Goal: Task Accomplishment & Management: Complete application form

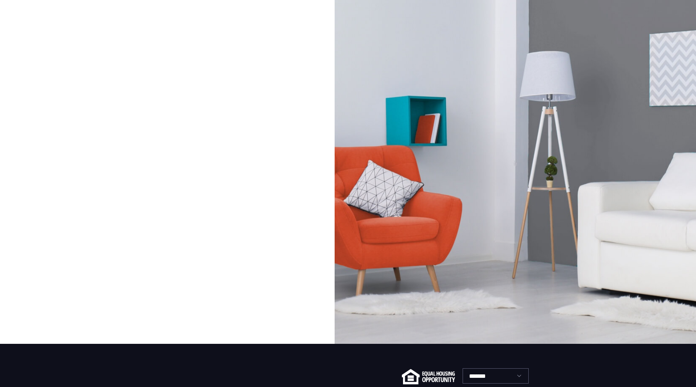
scroll to position [102, 0]
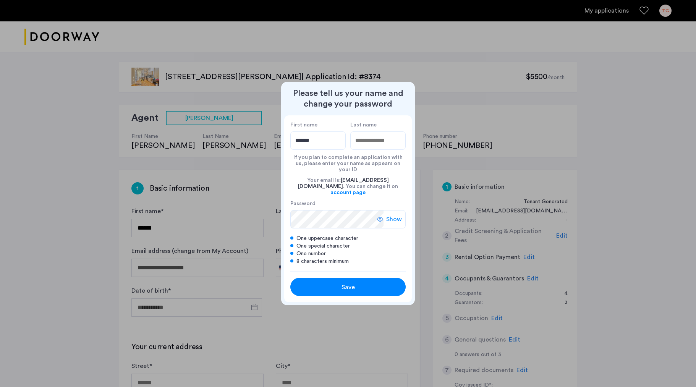
type input "*******"
click at [351, 145] on input "Last name" at bounding box center [377, 140] width 55 height 18
type input "*******"
click at [379, 242] on div "One special character" at bounding box center [347, 246] width 115 height 8
click at [343, 283] on span "Save" at bounding box center [347, 287] width 13 height 9
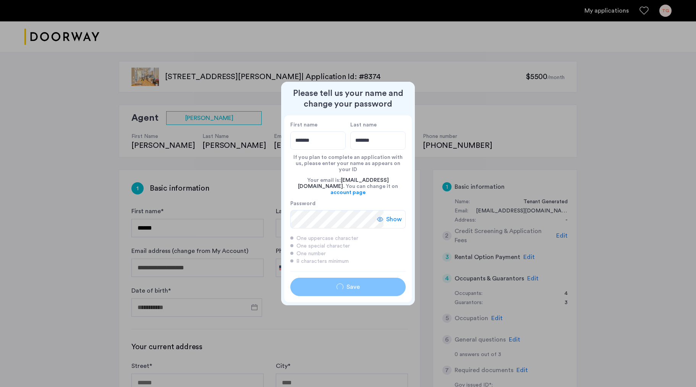
type input "*******"
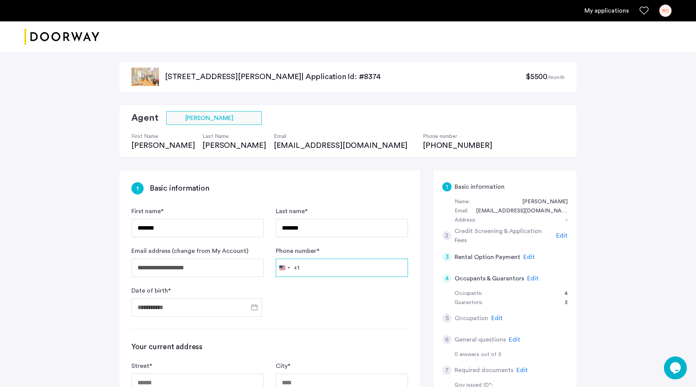
click at [319, 269] on input "Phone number *" at bounding box center [342, 267] width 132 height 18
type input "**********"
click at [236, 304] on input "Date of birth *" at bounding box center [196, 307] width 131 height 18
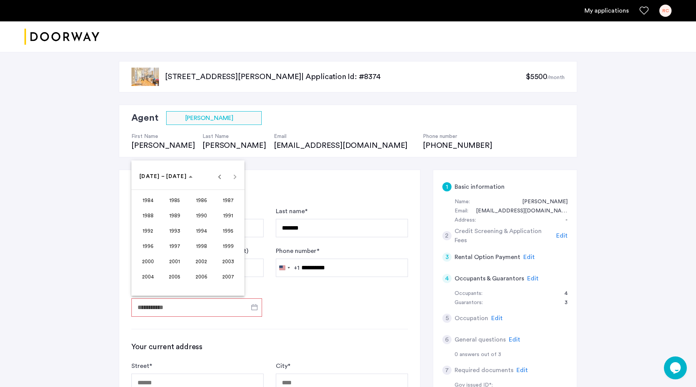
click at [215, 302] on div at bounding box center [348, 193] width 696 height 387
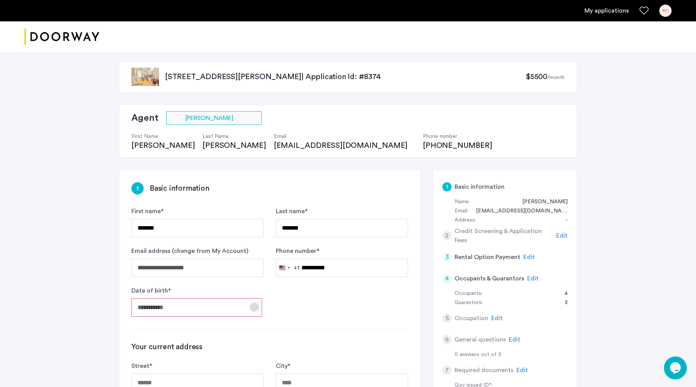
click at [254, 306] on span "Open calendar" at bounding box center [254, 307] width 18 height 18
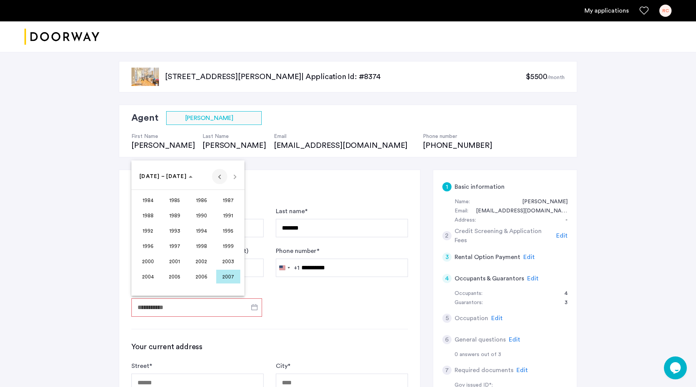
click at [220, 176] on span "Previous 24 years" at bounding box center [219, 176] width 15 height 15
click at [236, 177] on span "Next 24 years" at bounding box center [234, 176] width 15 height 15
click at [203, 276] on span "1958" at bounding box center [201, 277] width 24 height 14
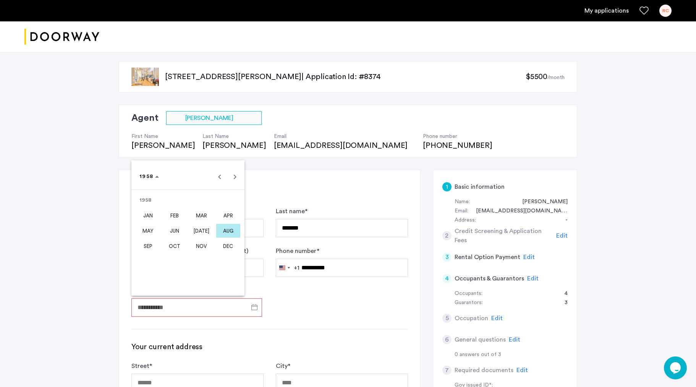
click at [226, 229] on span "AUG" at bounding box center [228, 231] width 24 height 14
click at [218, 222] on span "8" at bounding box center [219, 223] width 14 height 14
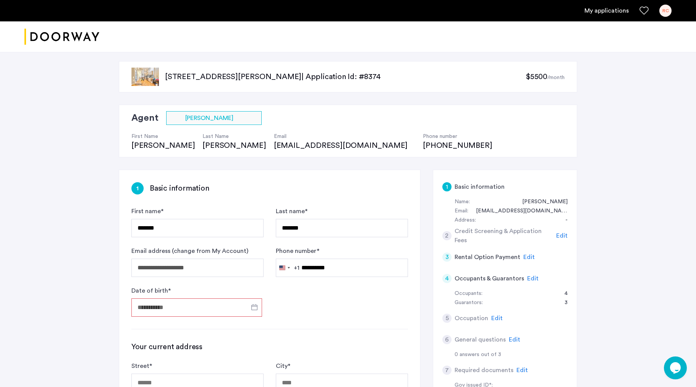
type input "**********"
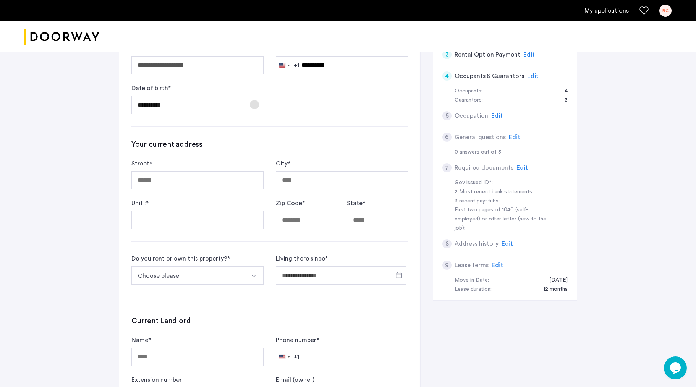
scroll to position [212, 0]
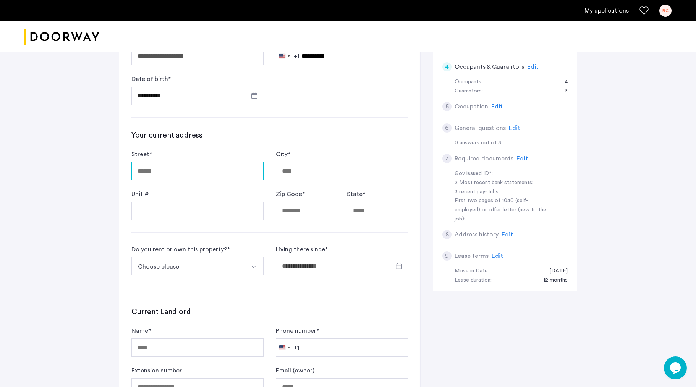
click at [159, 170] on input "Street *" at bounding box center [197, 171] width 132 height 18
type input "**********"
type input "********"
type input "*****"
type input "**********"
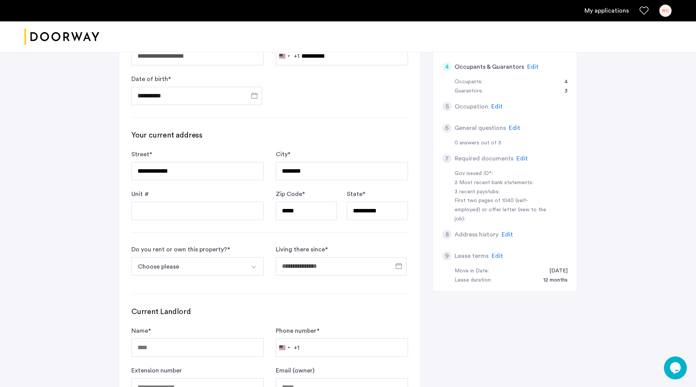
click at [254, 266] on img "Select option" at bounding box center [253, 267] width 6 height 6
click at [176, 307] on div "I own this property" at bounding box center [162, 306] width 53 height 9
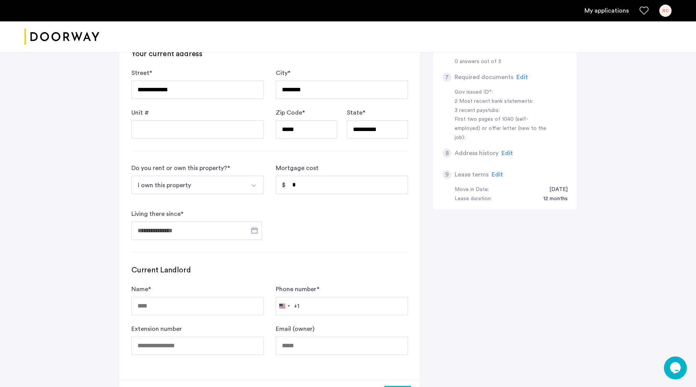
scroll to position [293, 0]
click at [255, 229] on span "Open calendar" at bounding box center [254, 230] width 18 height 18
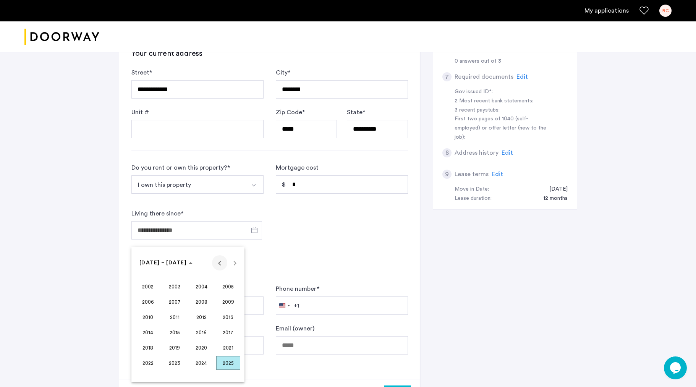
click at [220, 263] on span "Previous 24 years" at bounding box center [219, 262] width 15 height 15
click at [202, 360] on span "2000" at bounding box center [201, 363] width 24 height 14
click at [177, 314] on span "JUN" at bounding box center [175, 317] width 24 height 14
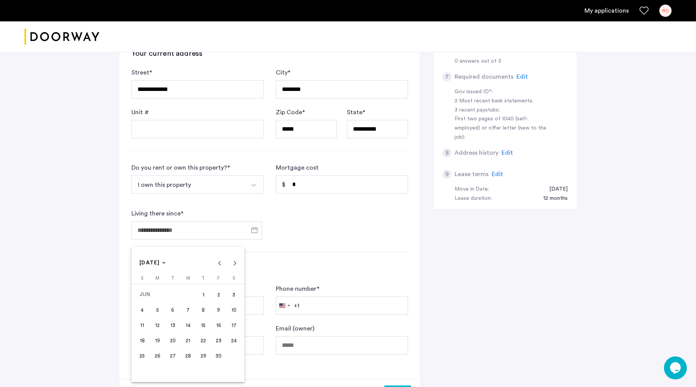
click at [203, 295] on span "1" at bounding box center [203, 294] width 14 height 14
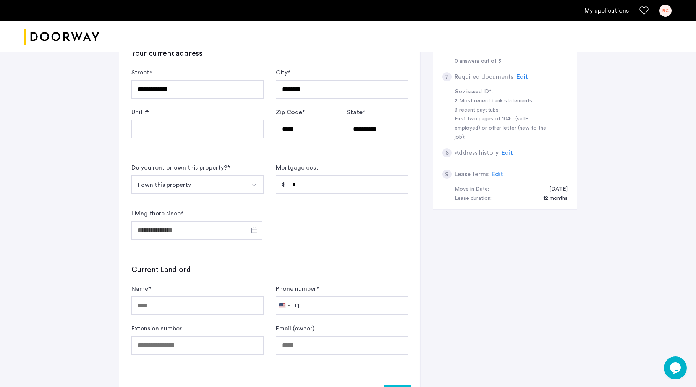
type input "**********"
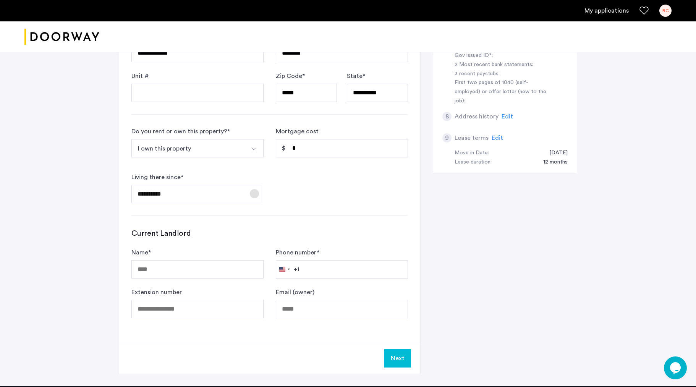
scroll to position [331, 0]
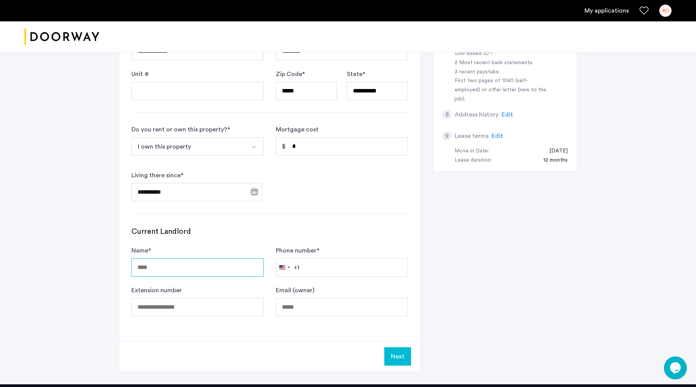
click at [168, 266] on input "Name *" at bounding box center [197, 267] width 132 height 18
type input "*"
type input "**********"
click at [309, 267] on input "Phone number *" at bounding box center [342, 267] width 132 height 18
type input "**********"
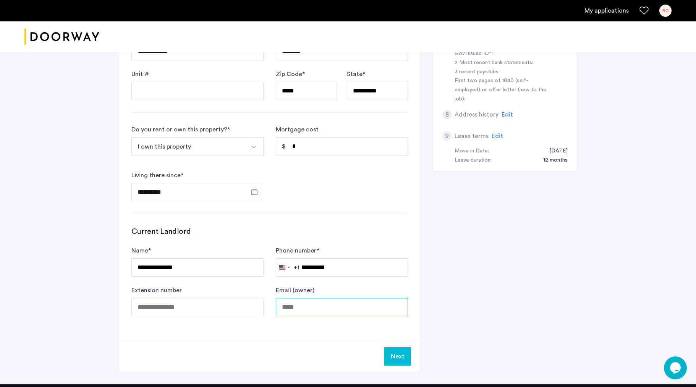
type input "**********"
click at [396, 356] on button "Next" at bounding box center [397, 356] width 27 height 18
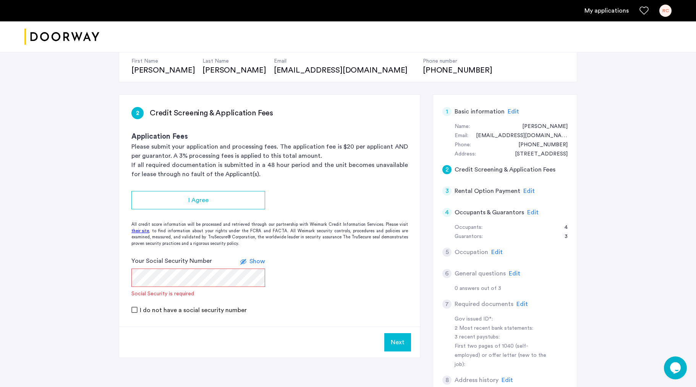
scroll to position [74, 0]
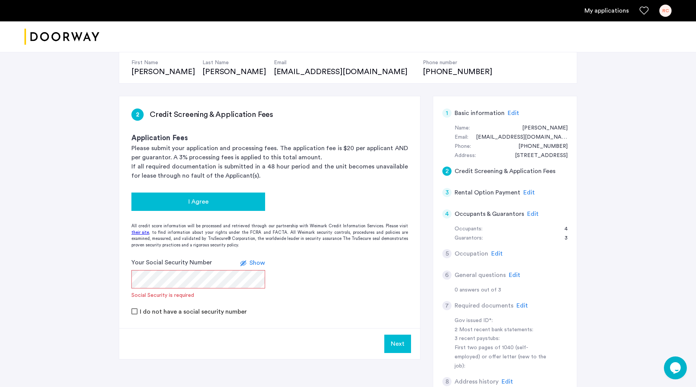
click at [201, 200] on span "I Agree" at bounding box center [198, 201] width 20 height 9
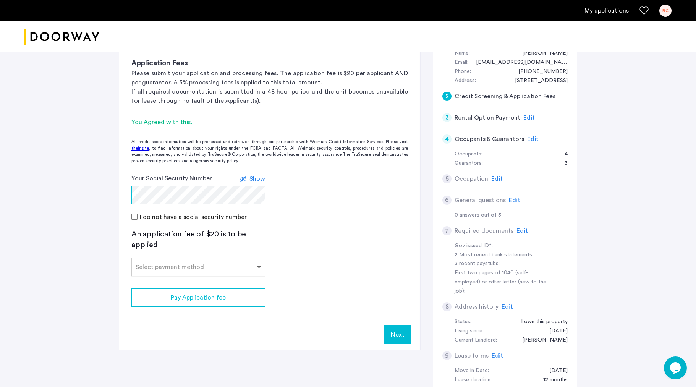
scroll to position [145, 0]
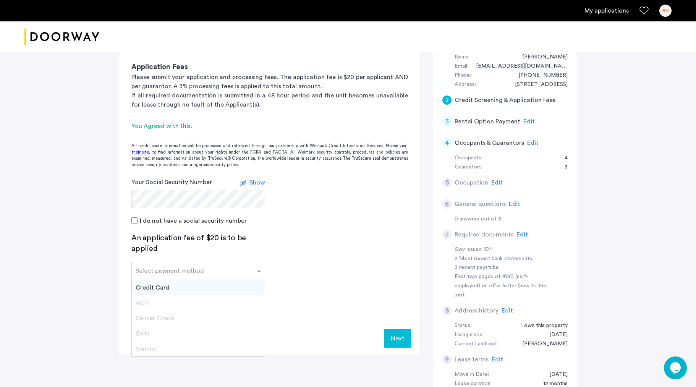
click at [260, 269] on span at bounding box center [260, 270] width 10 height 9
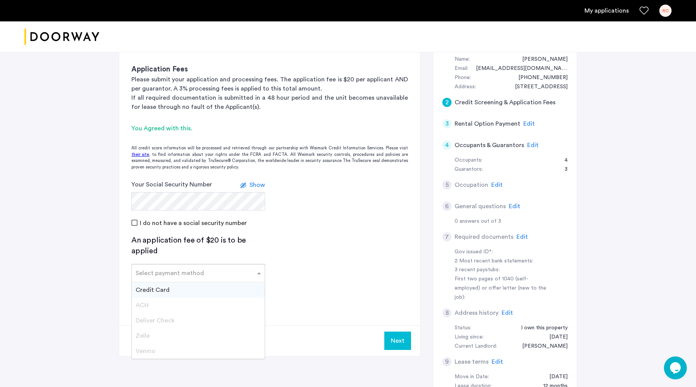
scroll to position [144, 0]
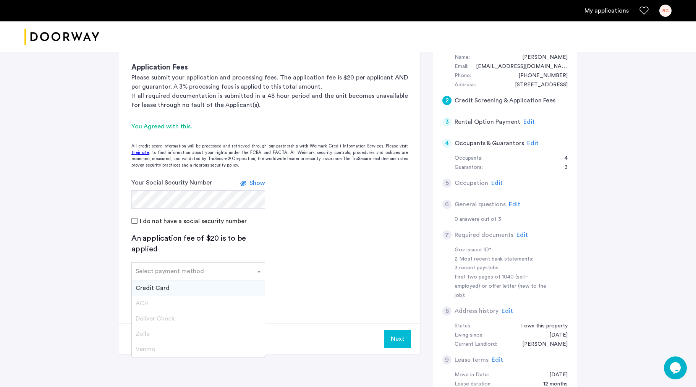
click at [165, 287] on span "Credit Card" at bounding box center [153, 288] width 34 height 6
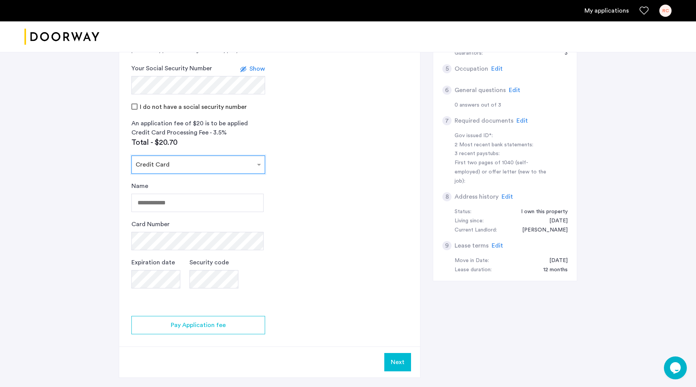
scroll to position [259, 0]
click at [177, 204] on input "Name" at bounding box center [197, 202] width 132 height 18
type input "**********"
click at [317, 267] on app-credit-screening "2 Credit Screening & Application Fees Application Fees Please submit your appli…" at bounding box center [269, 144] width 301 height 466
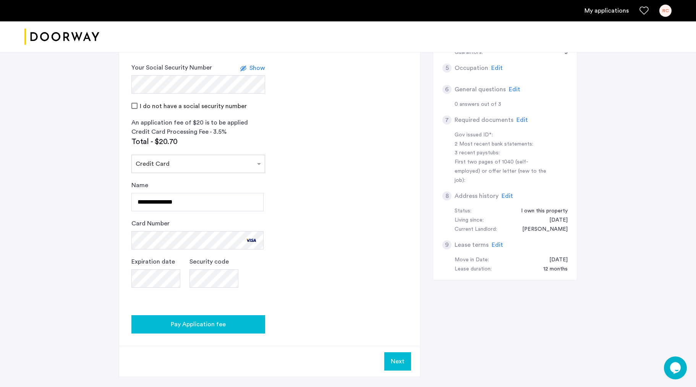
click at [195, 322] on span "Pay Application fee" at bounding box center [198, 324] width 55 height 9
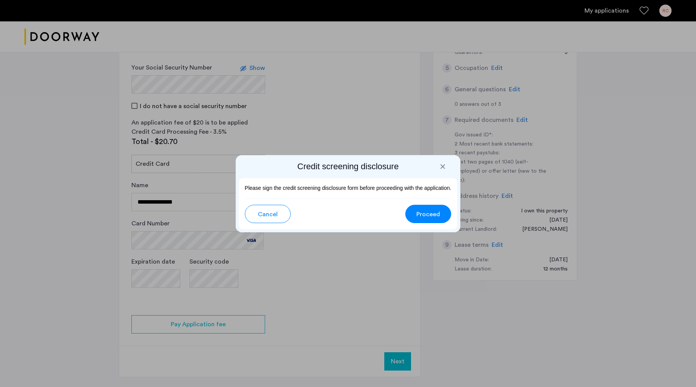
click at [421, 213] on span "Proceed" at bounding box center [428, 214] width 24 height 9
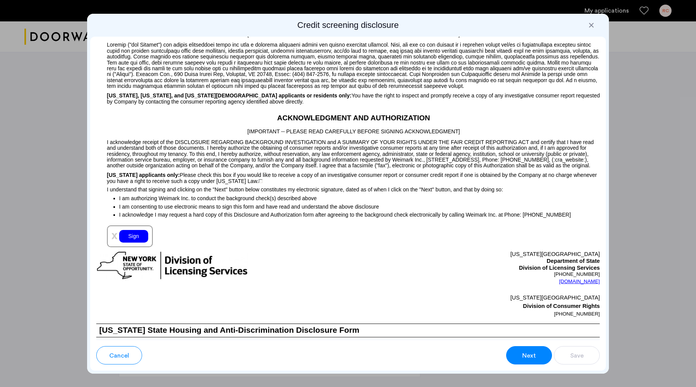
scroll to position [652, 0]
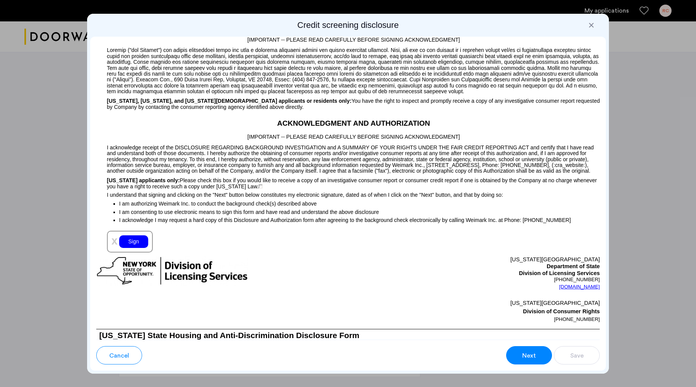
click at [134, 248] on div "Sign" at bounding box center [133, 241] width 29 height 13
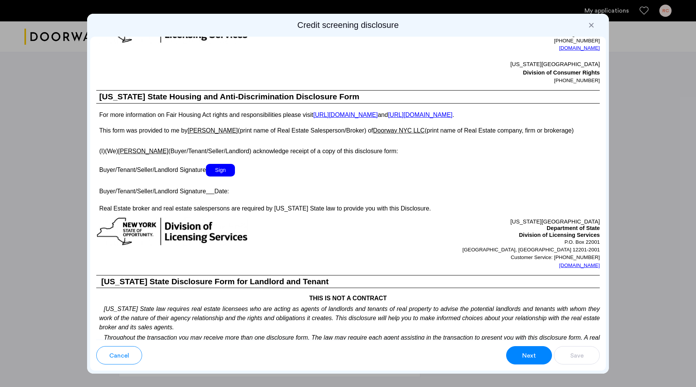
scroll to position [1232, 0]
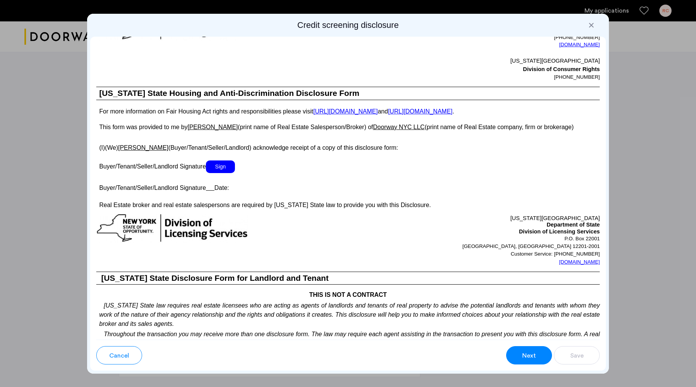
click at [222, 172] on span "Sign" at bounding box center [220, 166] width 29 height 13
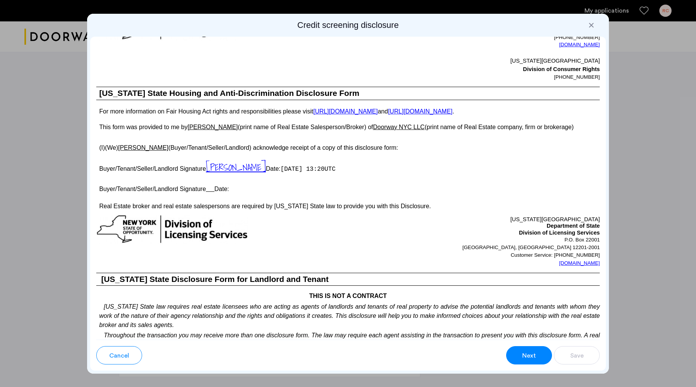
click at [237, 193] on p "Buyer/Tenant/Seller/Landlord Signature Date:" at bounding box center [348, 187] width 504 height 11
click at [207, 193] on p "Buyer/Tenant/Seller/Landlord Signature Date:" at bounding box center [348, 187] width 504 height 11
click at [212, 192] on u at bounding box center [210, 189] width 8 height 6
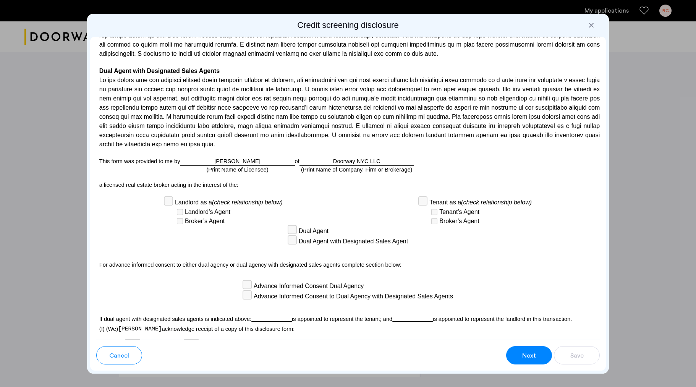
scroll to position [1944, 0]
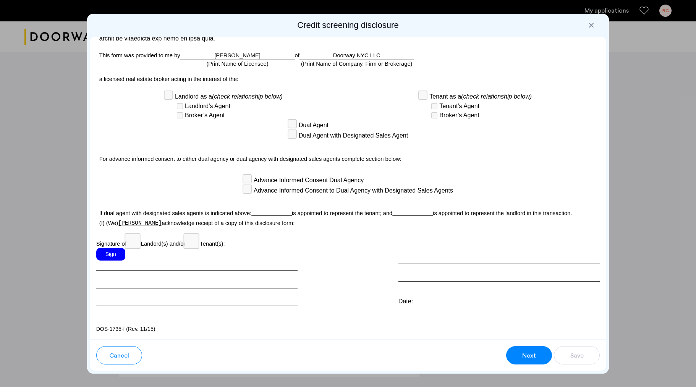
click at [108, 253] on div "Sign" at bounding box center [110, 254] width 29 height 13
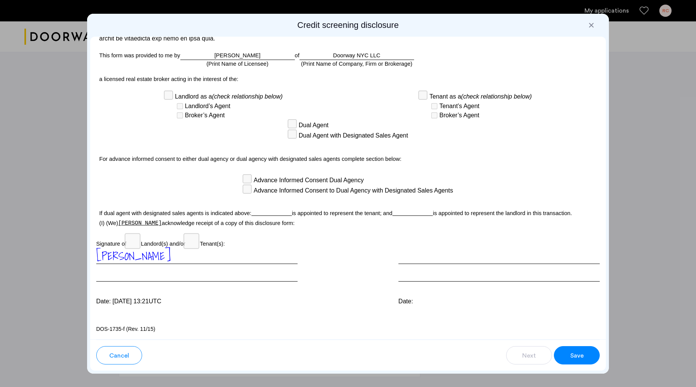
click at [575, 354] on span "Save" at bounding box center [576, 355] width 13 height 9
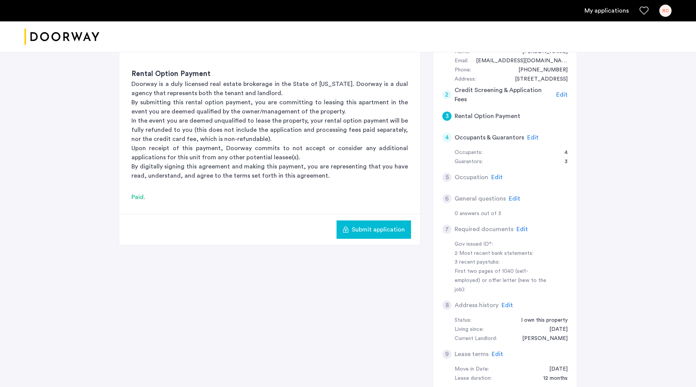
scroll to position [172, 0]
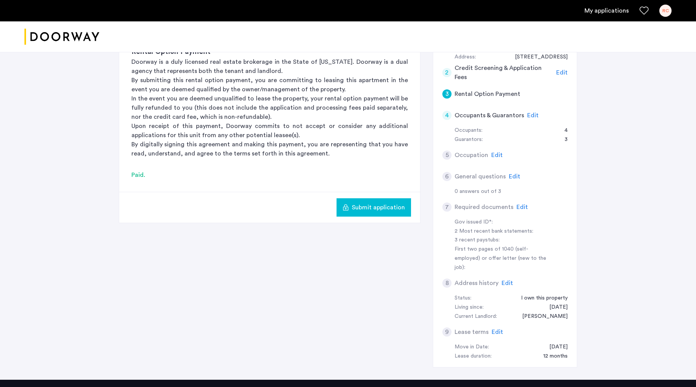
click at [476, 115] on h5 "Occupants & Guarantors" at bounding box center [488, 115] width 69 height 9
click at [530, 115] on span "Edit" at bounding box center [532, 115] width 11 height 6
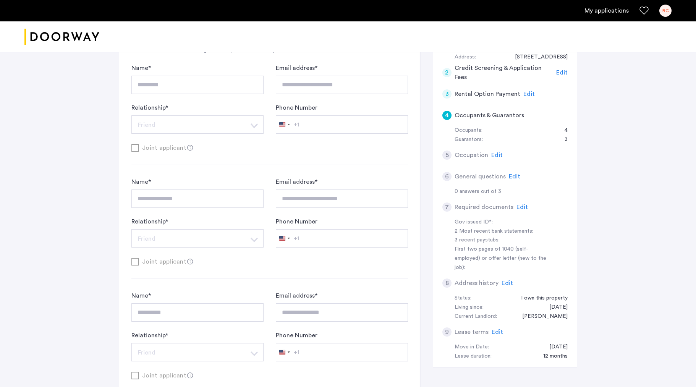
scroll to position [827, 0]
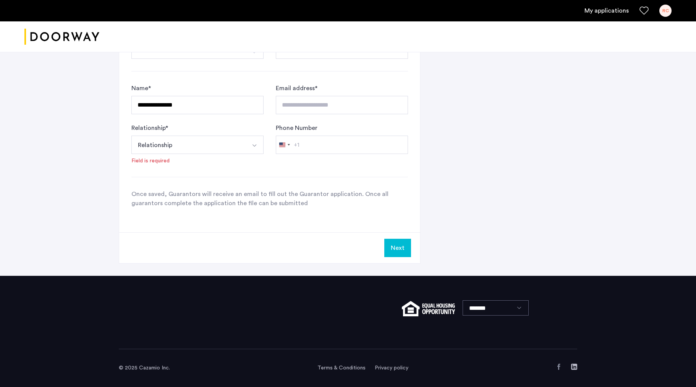
click at [255, 145] on img "Select option" at bounding box center [254, 145] width 6 height 6
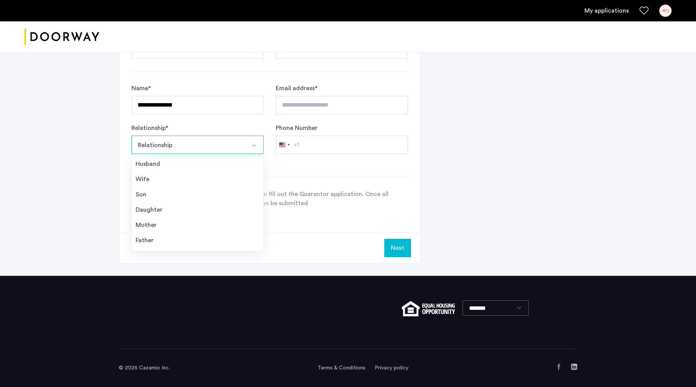
click at [150, 241] on div "Father" at bounding box center [198, 240] width 124 height 9
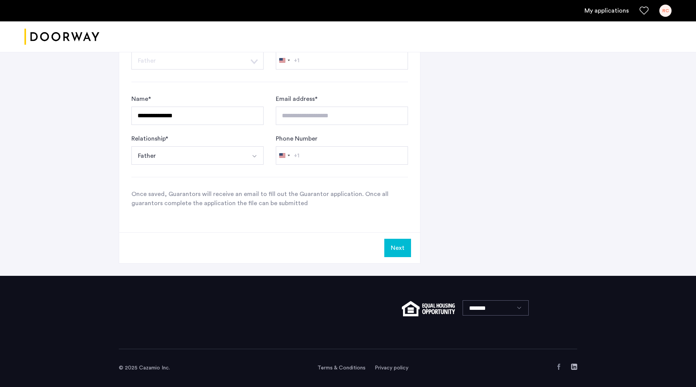
scroll to position [816, 0]
click at [396, 247] on button "Next" at bounding box center [397, 248] width 27 height 18
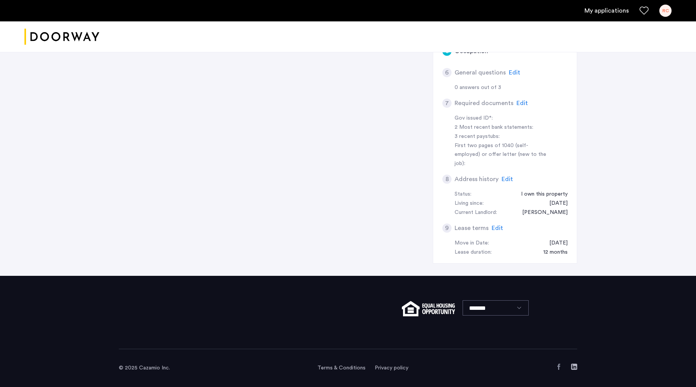
scroll to position [0, 0]
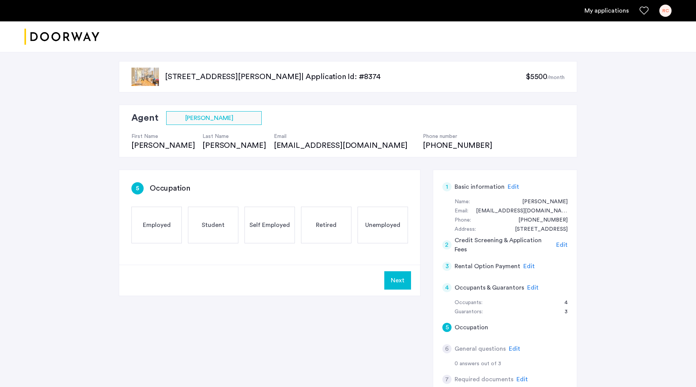
click at [326, 221] on span "Retired" at bounding box center [326, 224] width 21 height 9
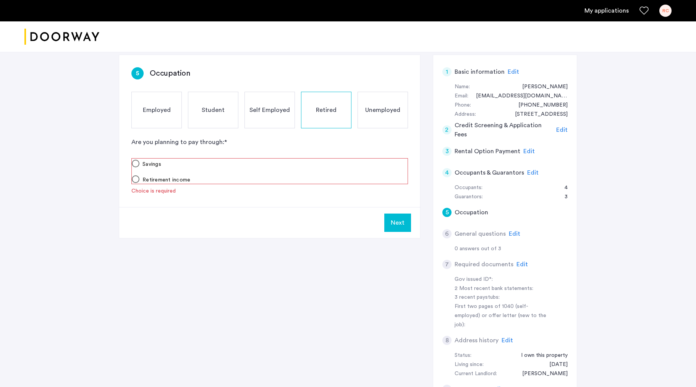
scroll to position [115, 0]
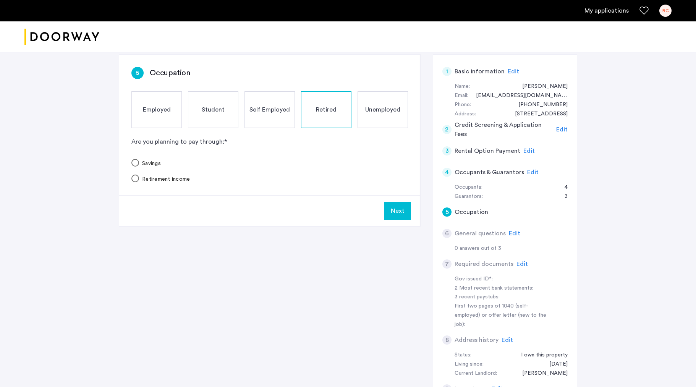
click at [397, 210] on button "Next" at bounding box center [397, 211] width 27 height 18
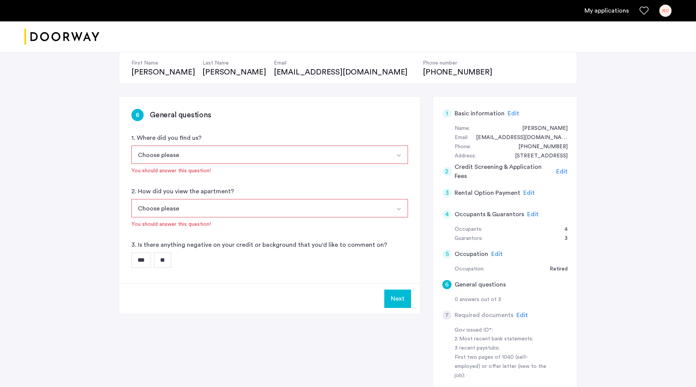
scroll to position [76, 0]
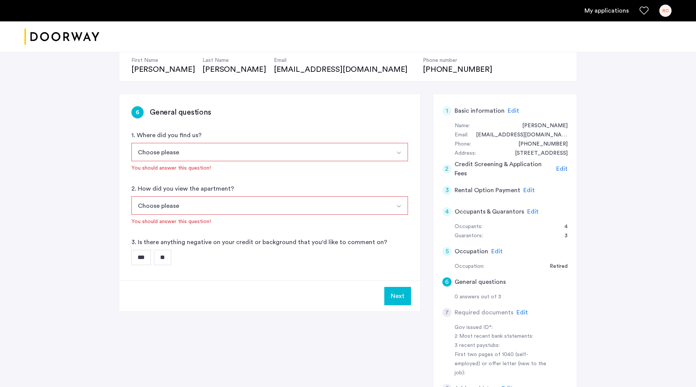
click at [399, 151] on img "Select option" at bounding box center [399, 153] width 6 height 6
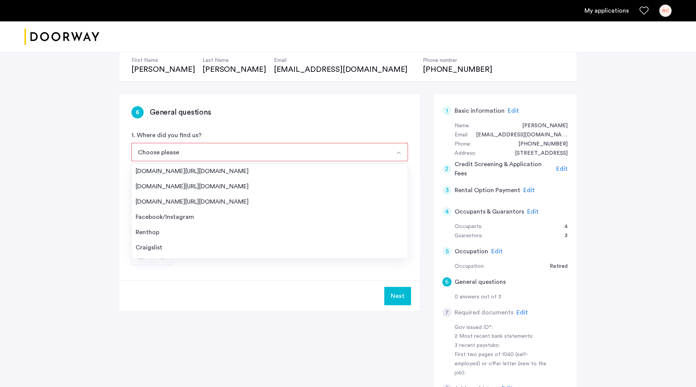
click at [193, 170] on div "[DOMAIN_NAME][URL][DOMAIN_NAME]" at bounding box center [270, 170] width 268 height 9
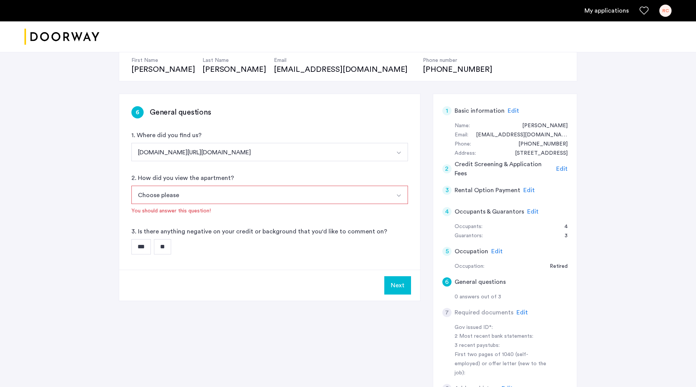
click at [398, 195] on img "Select option" at bounding box center [399, 195] width 6 height 6
click at [181, 228] on div "Pre-recorded Video Only" at bounding box center [270, 228] width 268 height 9
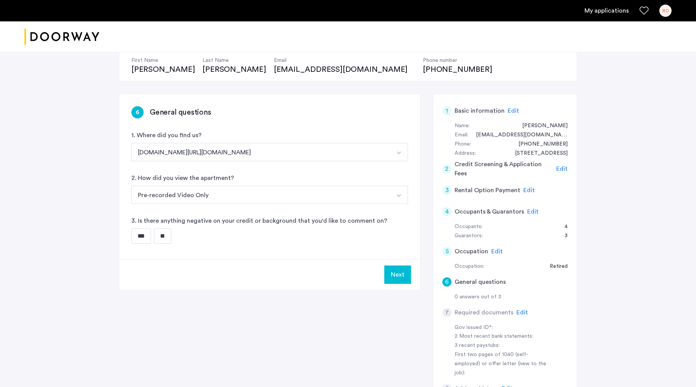
click at [166, 236] on input "**" at bounding box center [162, 235] width 17 height 15
click at [396, 275] on button "Next" at bounding box center [397, 274] width 27 height 18
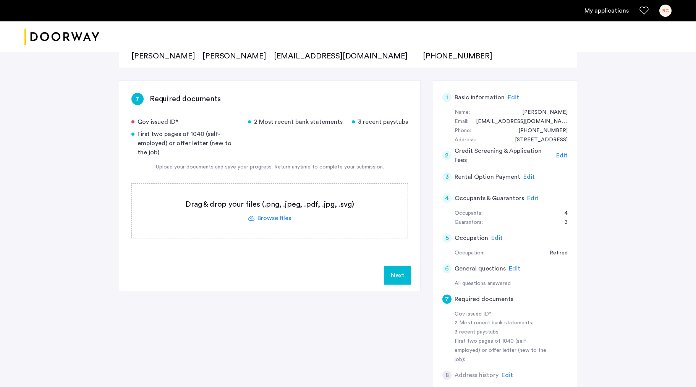
scroll to position [91, 0]
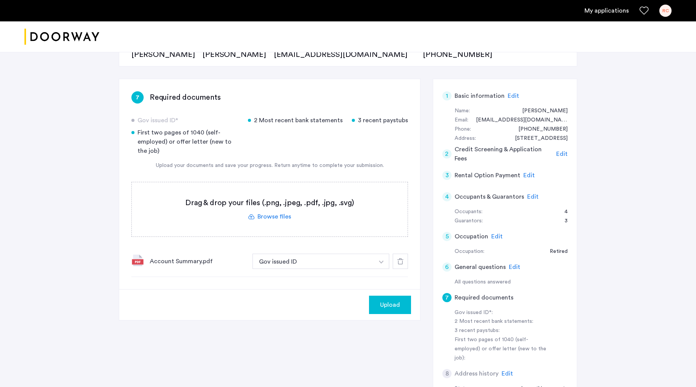
click at [381, 262] on img "button" at bounding box center [381, 261] width 5 height 3
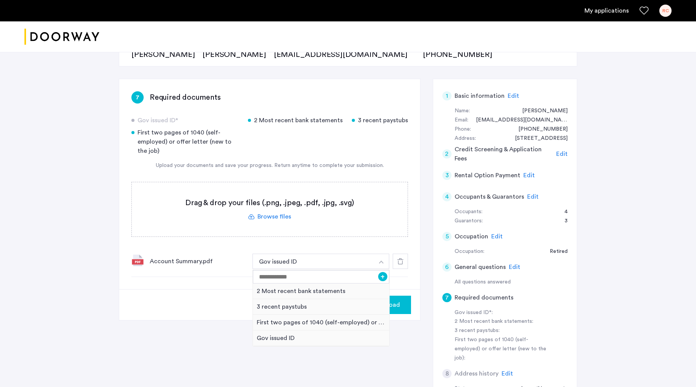
click at [380, 262] on img "button" at bounding box center [381, 261] width 5 height 3
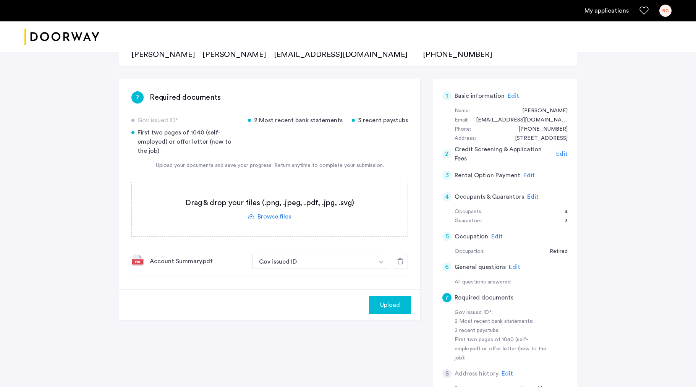
click at [393, 306] on span "Upload" at bounding box center [390, 304] width 20 height 9
click at [393, 306] on button "Next" at bounding box center [397, 304] width 27 height 18
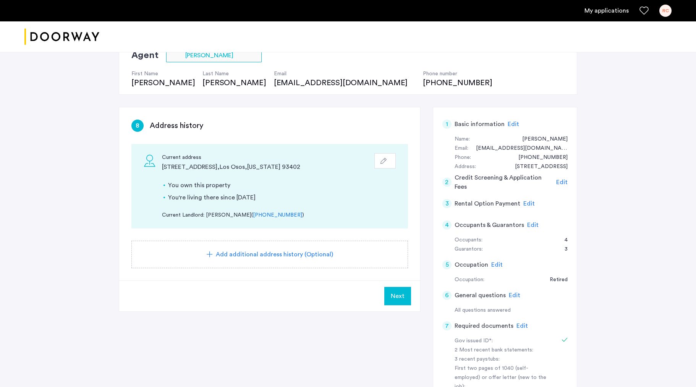
scroll to position [62, 0]
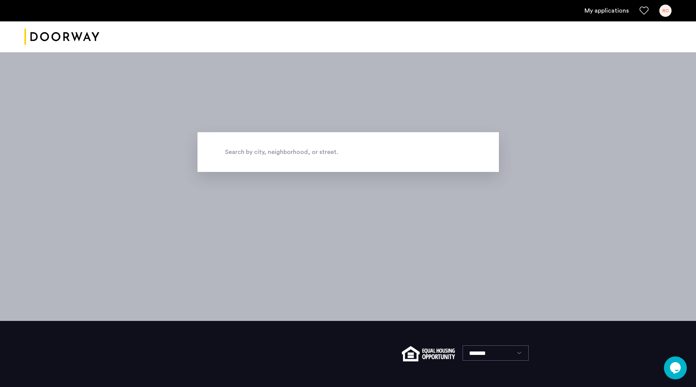
scroll to position [111, 0]
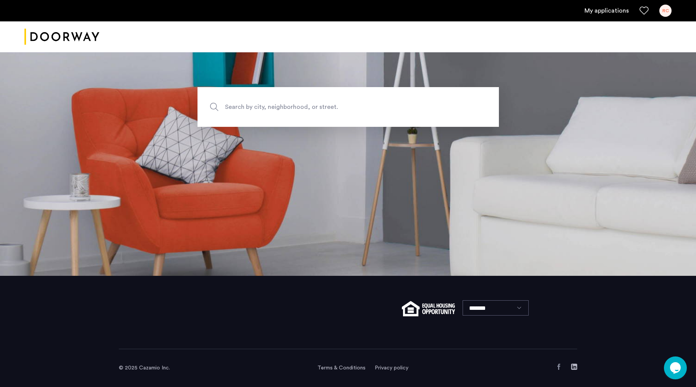
click at [665, 12] on div "RC" at bounding box center [665, 11] width 12 height 12
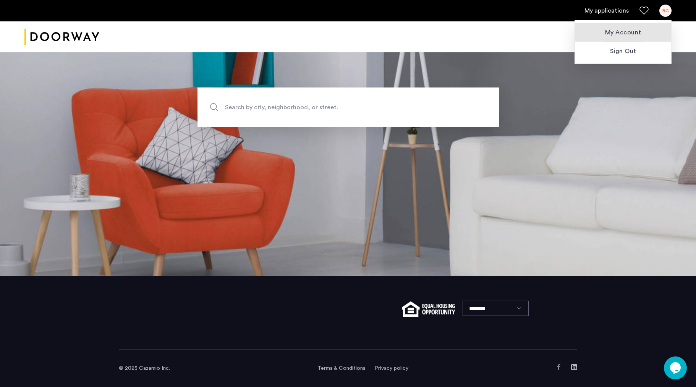
drag, startPoint x: 617, startPoint y: 32, endPoint x: 612, endPoint y: 33, distance: 4.3
click at [617, 32] on span "My Account" at bounding box center [623, 32] width 84 height 9
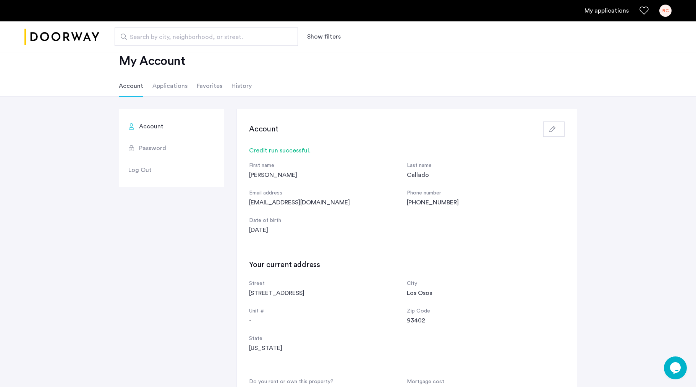
scroll to position [13, 0]
click at [170, 87] on li "Applications" at bounding box center [169, 86] width 35 height 21
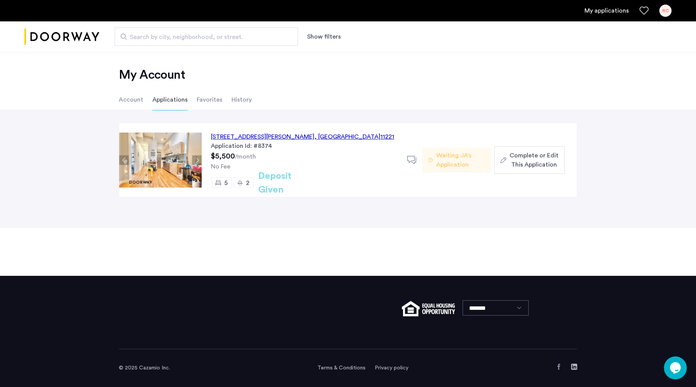
click at [265, 136] on div "1120 Hancock Street, Unit 3, Brooklyn , NY 11221" at bounding box center [302, 136] width 183 height 9
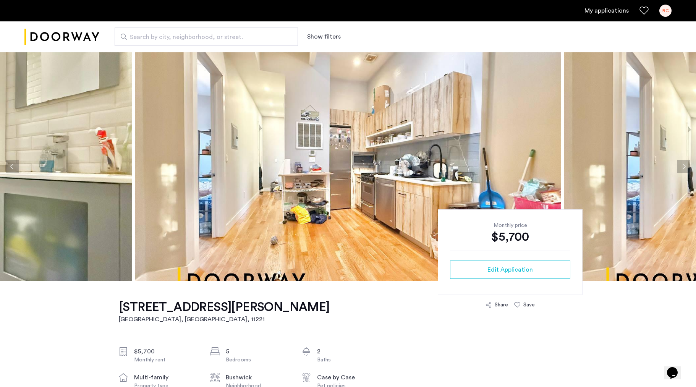
click at [607, 13] on link "My applications" at bounding box center [606, 10] width 44 height 9
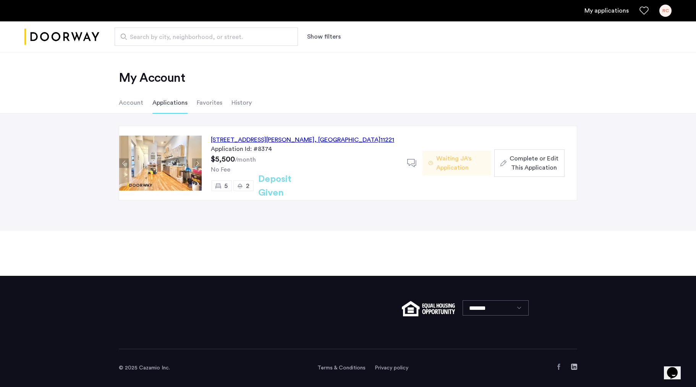
click at [518, 161] on span "Complete or Edit This Application" at bounding box center [533, 163] width 49 height 18
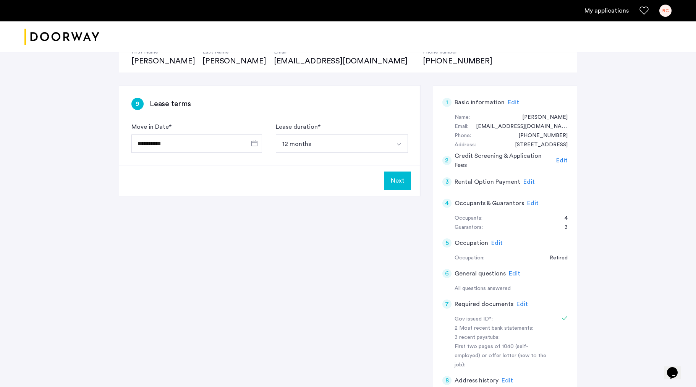
scroll to position [89, 0]
click at [496, 241] on span "Edit" at bounding box center [496, 242] width 11 height 6
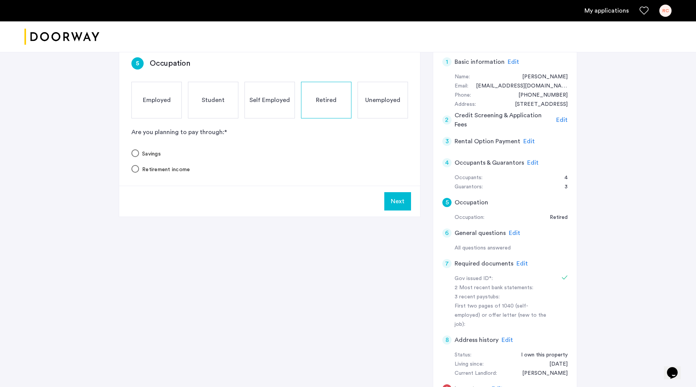
scroll to position [129, 0]
click at [396, 202] on button "Next" at bounding box center [397, 200] width 27 height 18
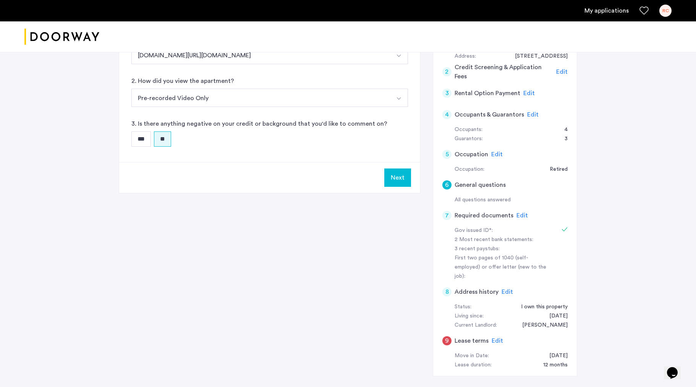
scroll to position [174, 0]
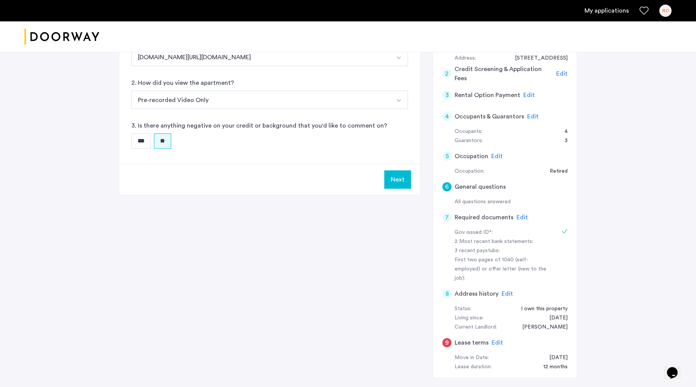
click at [398, 181] on button "Next" at bounding box center [397, 179] width 27 height 18
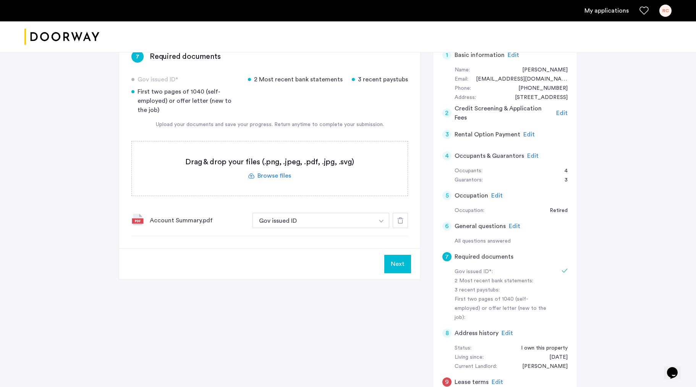
scroll to position [137, 0]
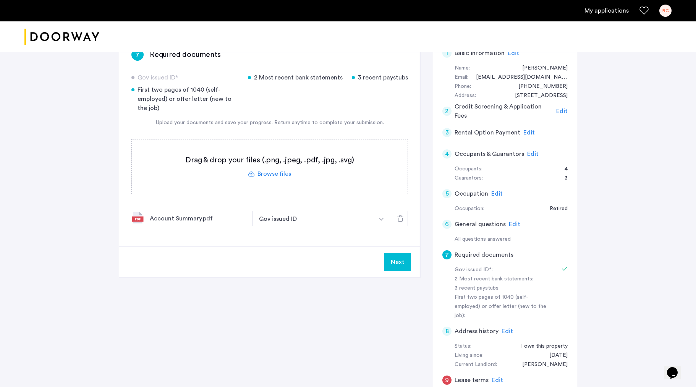
click at [380, 220] on img "button" at bounding box center [381, 219] width 5 height 3
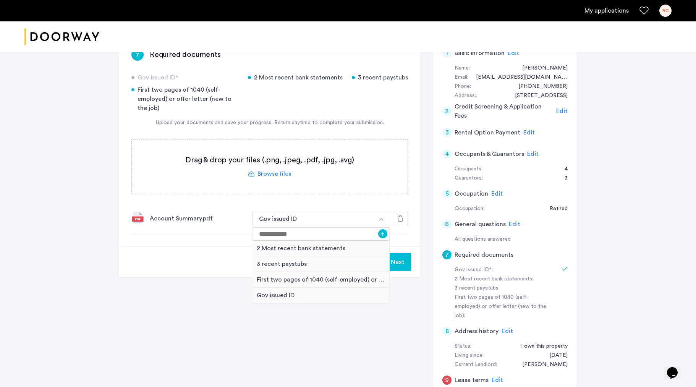
click at [382, 219] on img "button" at bounding box center [381, 219] width 5 height 3
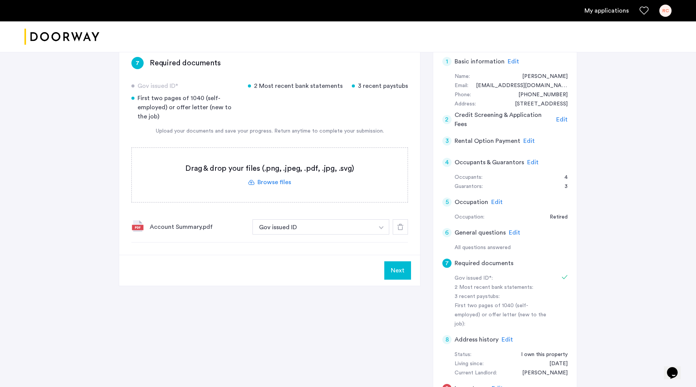
scroll to position [132, 0]
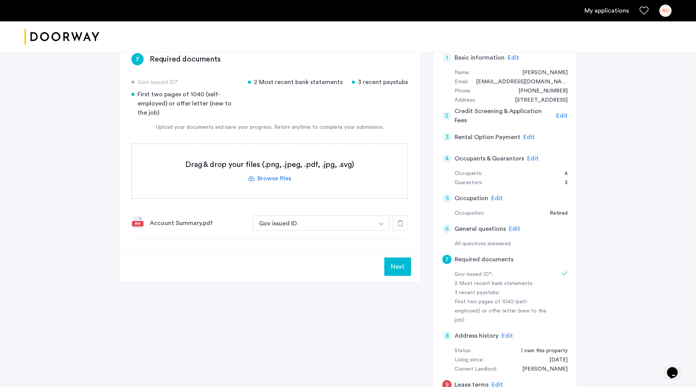
click at [381, 223] on img "button" at bounding box center [381, 223] width 5 height 3
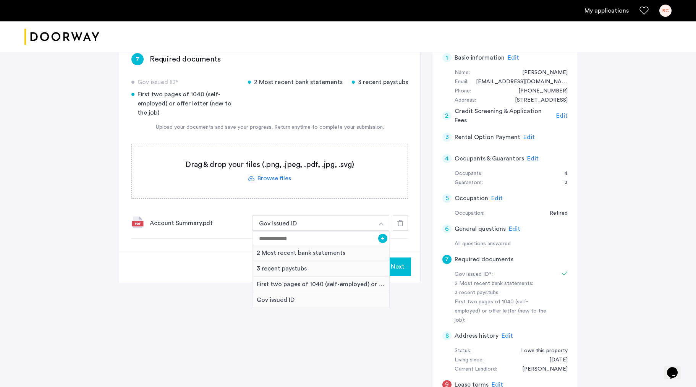
click at [381, 223] on img "button" at bounding box center [381, 223] width 5 height 3
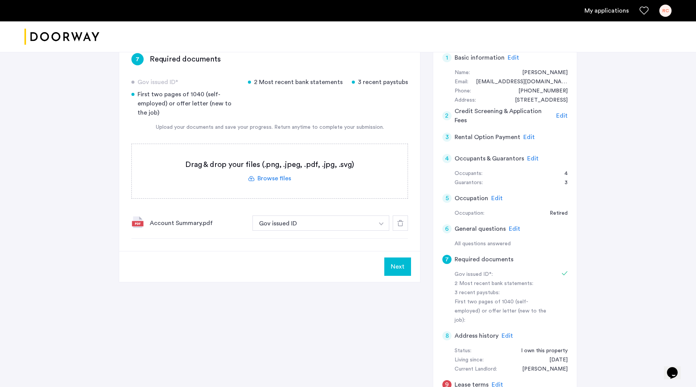
click at [270, 178] on label at bounding box center [270, 171] width 276 height 54
click at [0, 0] on input "file" at bounding box center [0, 0] width 0 height 0
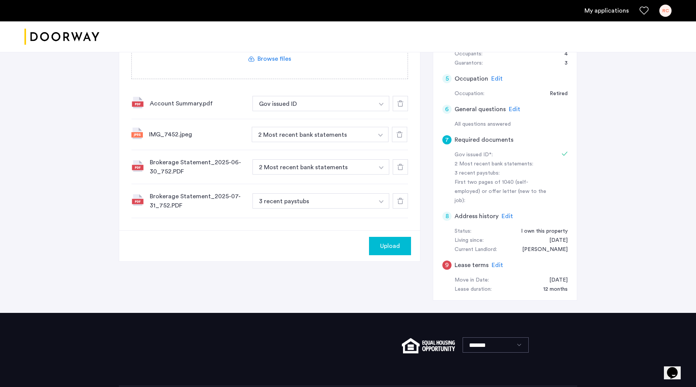
scroll to position [252, 0]
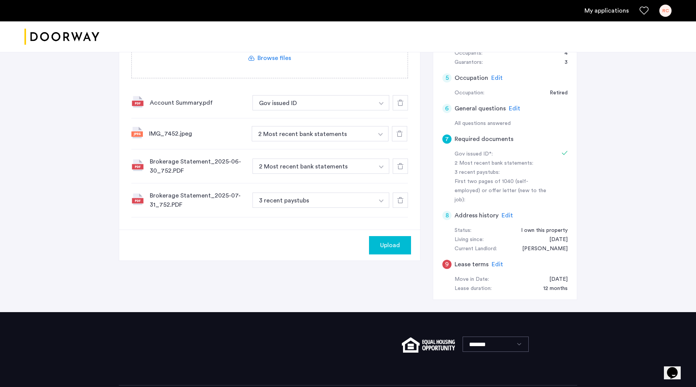
click at [388, 243] on span "Upload" at bounding box center [390, 245] width 20 height 9
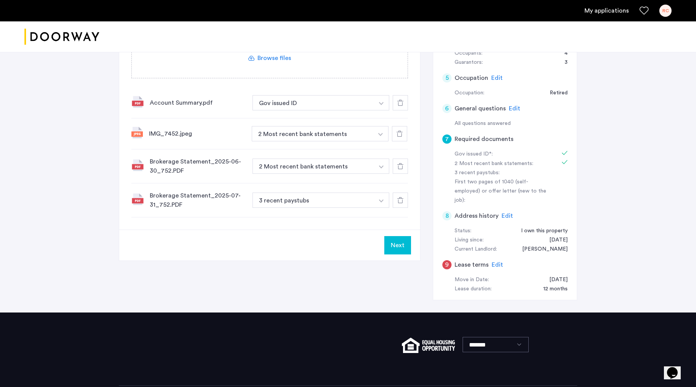
click at [381, 105] on img "button" at bounding box center [381, 103] width 5 height 3
click at [381, 200] on img "button" at bounding box center [381, 200] width 5 height 3
click at [399, 242] on button "Next" at bounding box center [397, 245] width 27 height 18
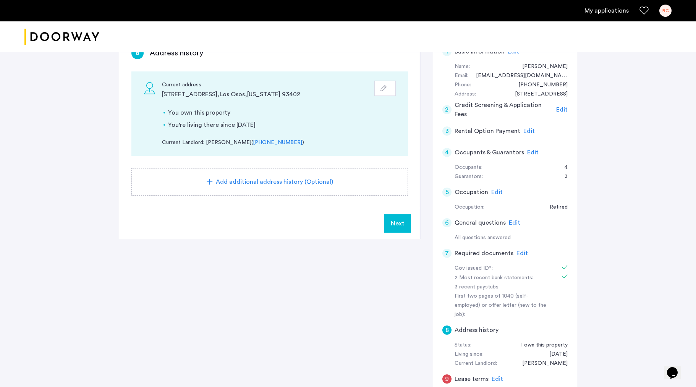
scroll to position [130, 0]
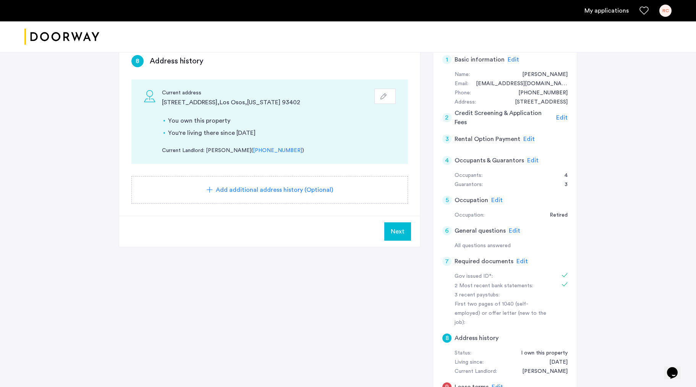
click at [397, 230] on span "Next" at bounding box center [398, 231] width 14 height 9
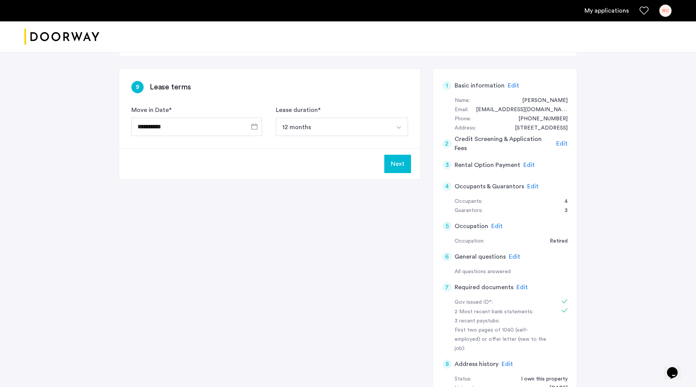
scroll to position [91, 0]
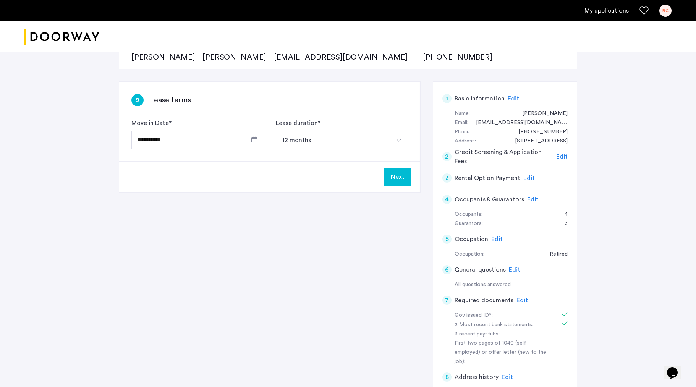
click at [393, 175] on button "Next" at bounding box center [397, 177] width 27 height 18
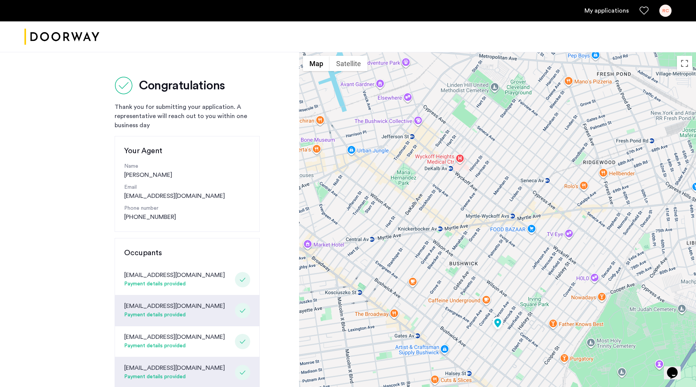
click at [664, 11] on div "RC" at bounding box center [665, 11] width 12 height 12
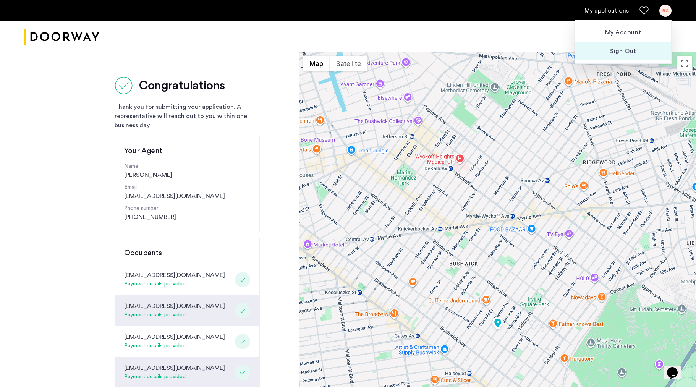
click at [618, 51] on span "Sign Out" at bounding box center [623, 51] width 84 height 9
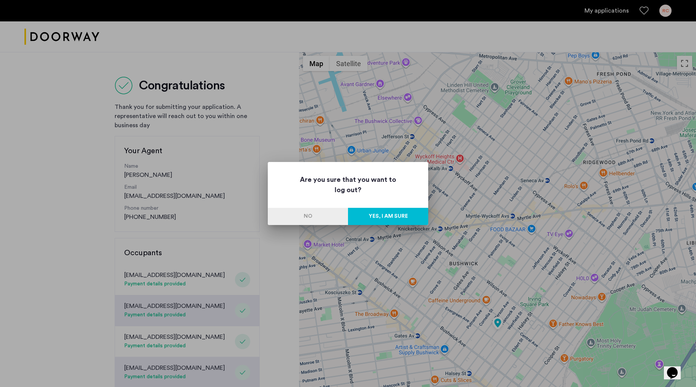
click at [390, 217] on button "Yes, I am sure" at bounding box center [388, 216] width 80 height 17
